Goal: Task Accomplishment & Management: Manage account settings

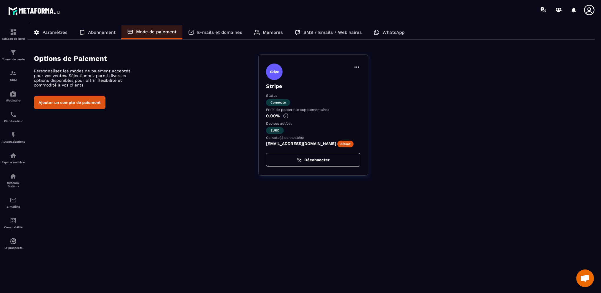
scroll to position [229, 0]
click at [11, 158] on img at bounding box center [13, 155] width 7 height 7
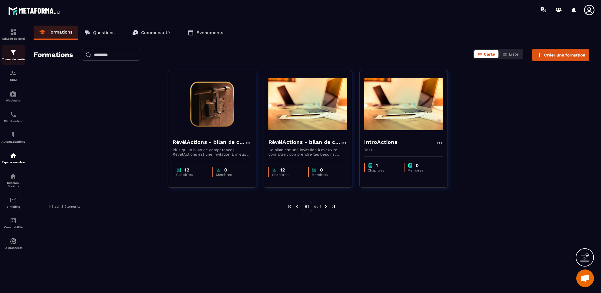
click at [9, 52] on div "Tunnel de vente" at bounding box center [13, 55] width 24 height 12
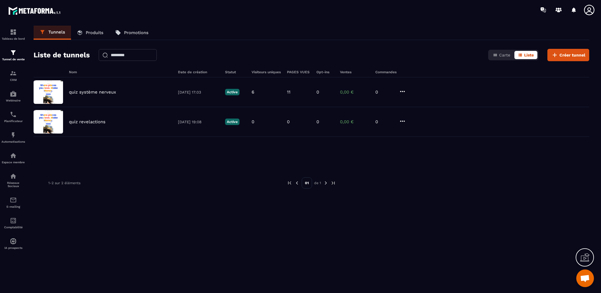
click at [95, 37] on link "Produits" at bounding box center [90, 33] width 38 height 14
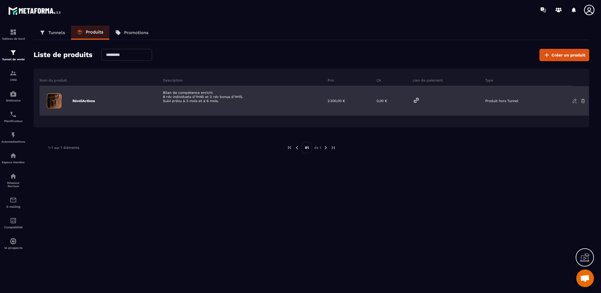
click at [76, 103] on div "RévélActions" at bounding box center [98, 100] width 119 height 29
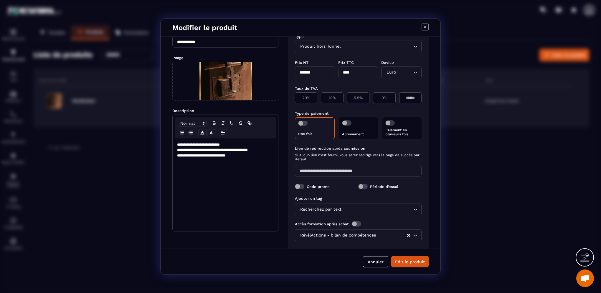
scroll to position [24, 0]
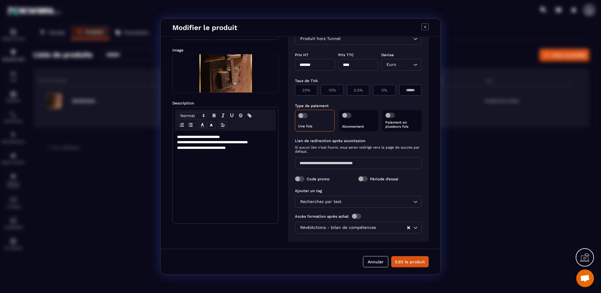
click at [334, 203] on div "Recherchez par text" at bounding box center [355, 202] width 114 height 6
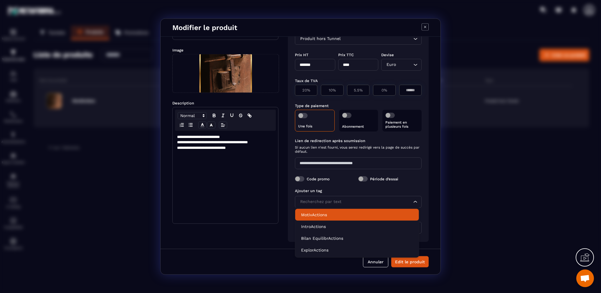
click at [329, 201] on input "Search for option" at bounding box center [355, 202] width 113 height 6
type input "*"
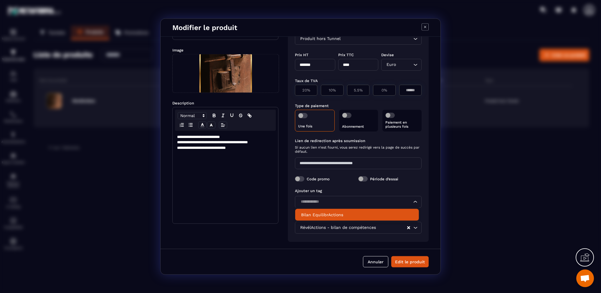
type input "**********"
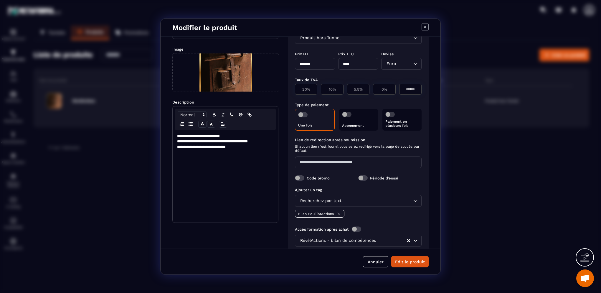
click at [337, 212] on icon "Modal window" at bounding box center [339, 214] width 4 height 4
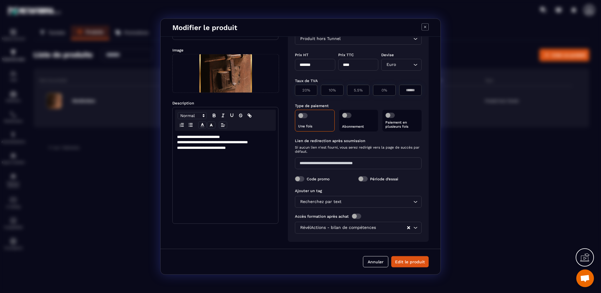
click at [423, 27] on icon "Modal window" at bounding box center [425, 27] width 7 height 7
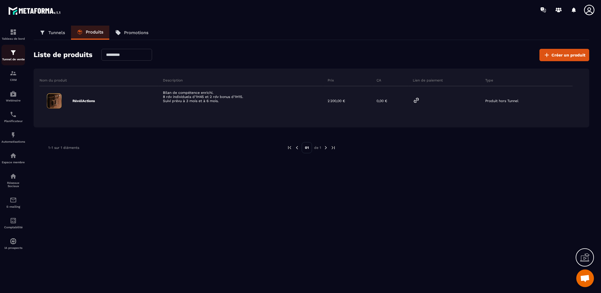
click at [8, 57] on div "Tunnel de vente" at bounding box center [13, 55] width 24 height 12
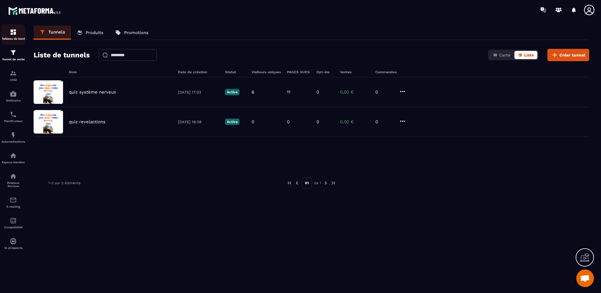
click at [14, 30] on img at bounding box center [13, 32] width 7 height 7
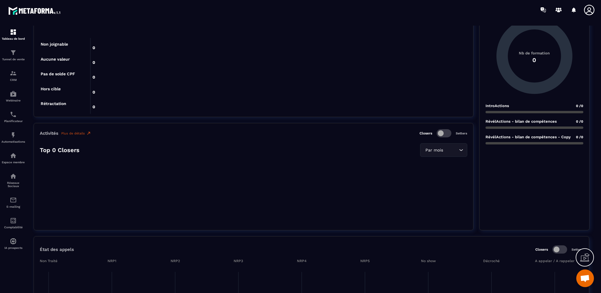
scroll to position [265, 0]
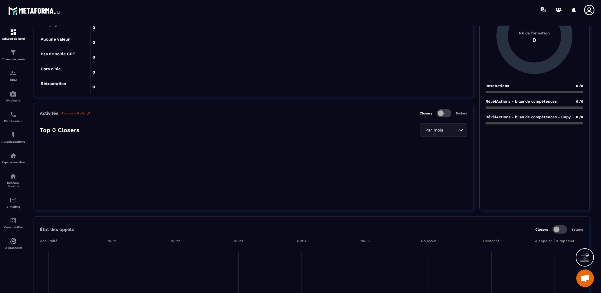
click at [521, 118] on p "RévélActions - bilan de compétences - Copy" at bounding box center [527, 117] width 85 height 4
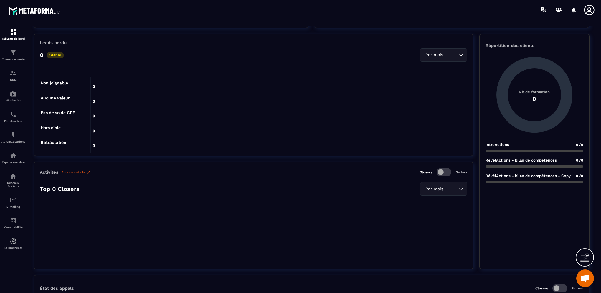
click at [521, 91] on circle at bounding box center [534, 94] width 53 height 53
click at [533, 98] on circle at bounding box center [534, 94] width 53 height 53
click at [543, 116] on circle at bounding box center [534, 94] width 53 height 53
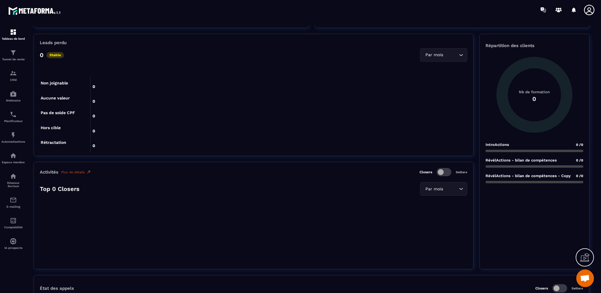
click at [546, 127] on icon at bounding box center [534, 95] width 76 height 76
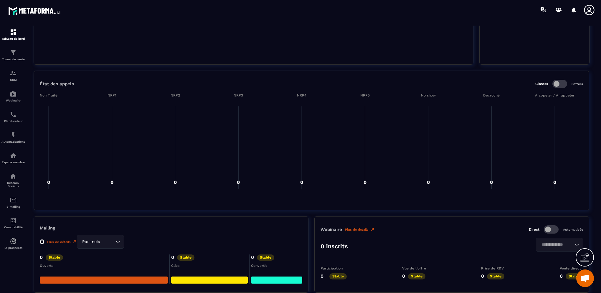
scroll to position [412, 0]
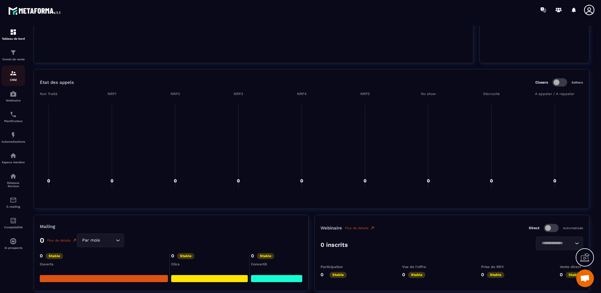
click at [16, 78] on div "CRM" at bounding box center [13, 76] width 24 height 12
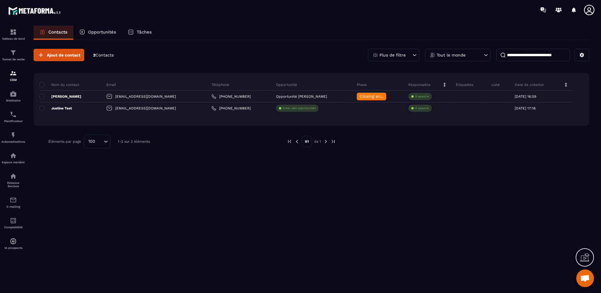
click at [107, 57] on span "Contacts" at bounding box center [104, 55] width 18 height 5
click at [106, 36] on div "Opportunités" at bounding box center [97, 33] width 49 height 14
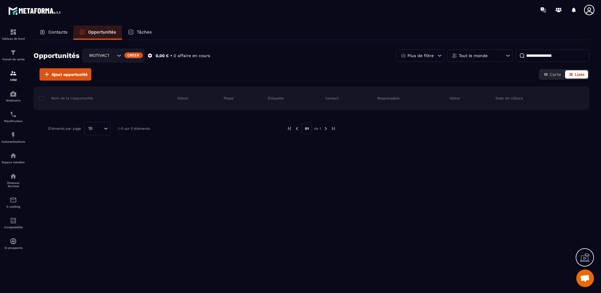
click at [118, 56] on icon "Search for option" at bounding box center [119, 56] width 6 height 6
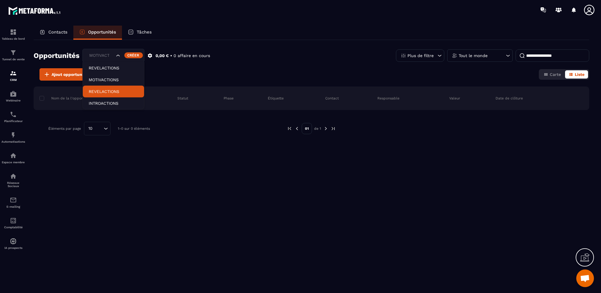
click at [110, 92] on p "REVELACTIONS" at bounding box center [113, 92] width 49 height 6
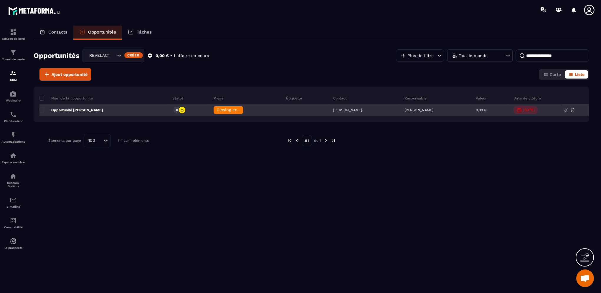
click at [180, 109] on icon at bounding box center [182, 110] width 4 height 4
